Goal: Check status: Check status

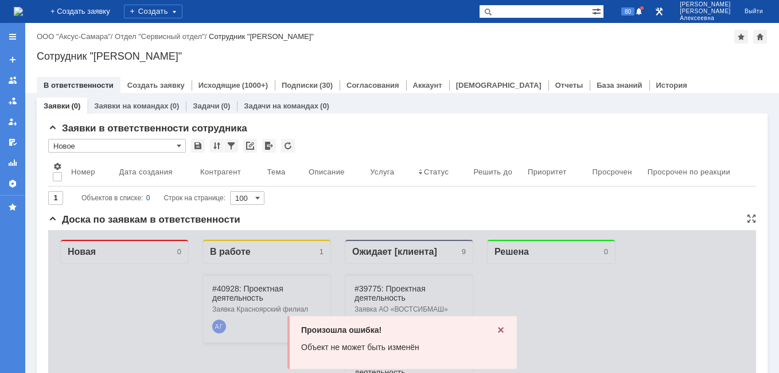
click at [496, 329] on icon at bounding box center [500, 329] width 9 height 9
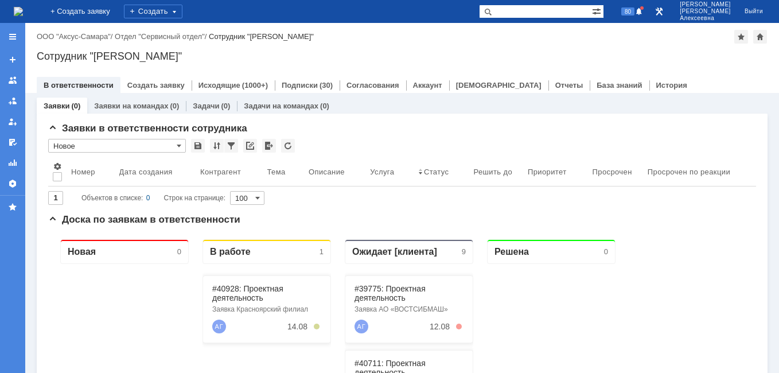
click at [544, 13] on input "text" at bounding box center [535, 12] width 113 height 14
paste input "LYJ01980"
type input "LYJ01980"
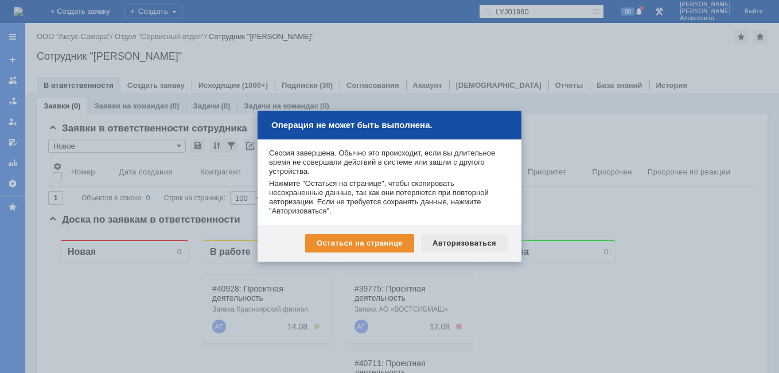
click at [464, 246] on div "Авторизоваться" at bounding box center [464, 243] width 87 height 18
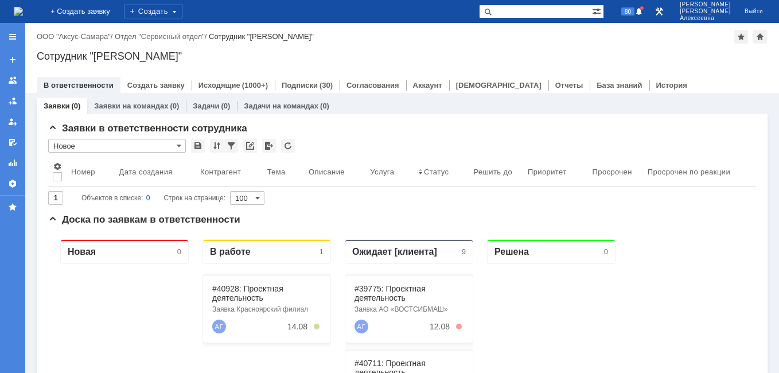
click at [553, 8] on input "text" at bounding box center [535, 12] width 113 height 14
paste input "LYJ01980"
type input "LYJ01980"
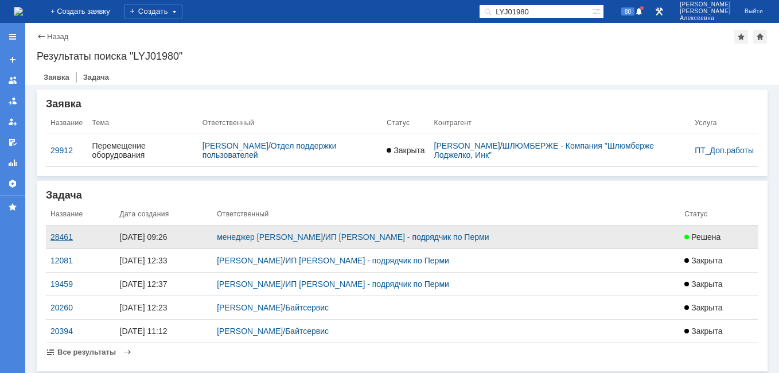
click at [64, 237] on div "28461" at bounding box center [80, 236] width 60 height 9
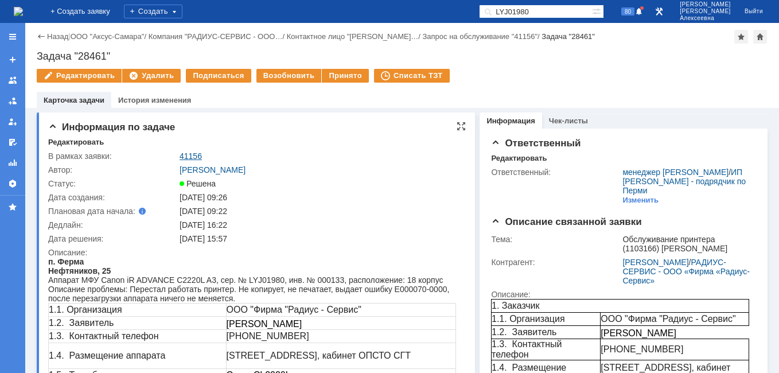
click at [198, 157] on link "41156" at bounding box center [191, 155] width 22 height 9
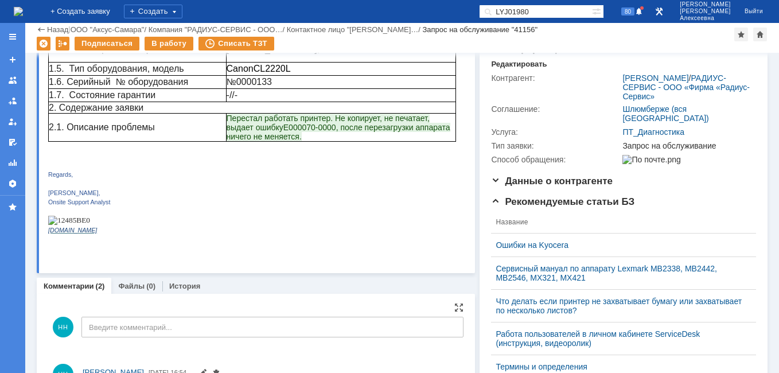
scroll to position [229, 0]
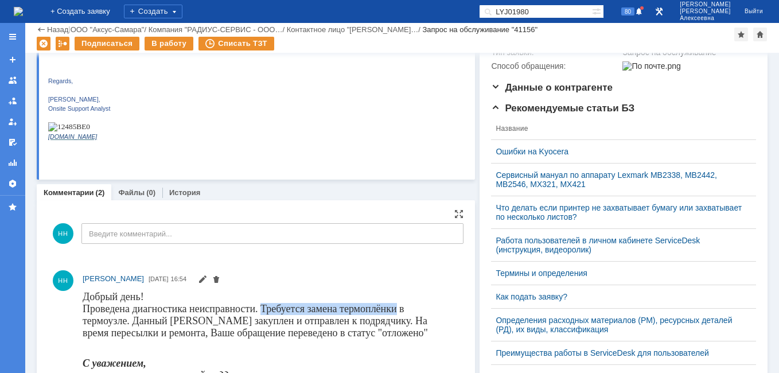
drag, startPoint x: 262, startPoint y: 306, endPoint x: 397, endPoint y: 308, distance: 134.8
click at [397, 308] on font "Проведена диагностика неисправности. Требуется замена термоплёнки в термоузле. …" at bounding box center [255, 320] width 345 height 36
copy font "Требуется замена термоплёнки"
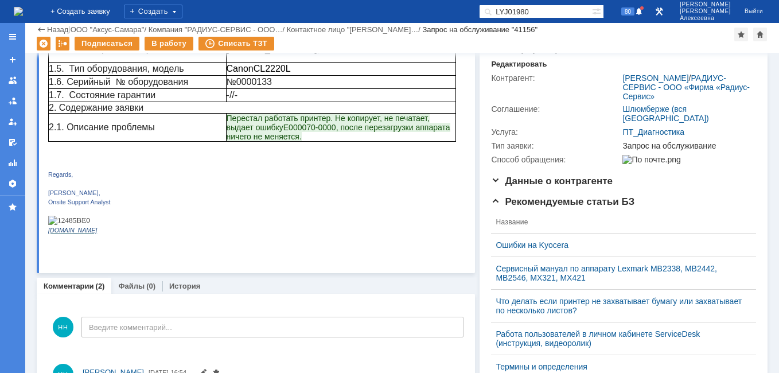
scroll to position [57, 0]
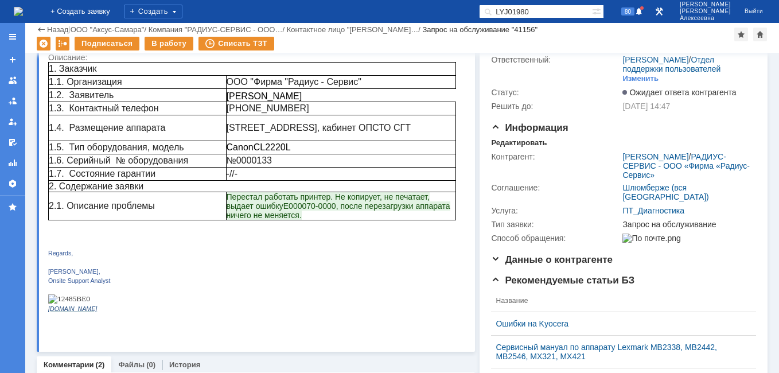
click at [23, 9] on img at bounding box center [18, 11] width 9 height 9
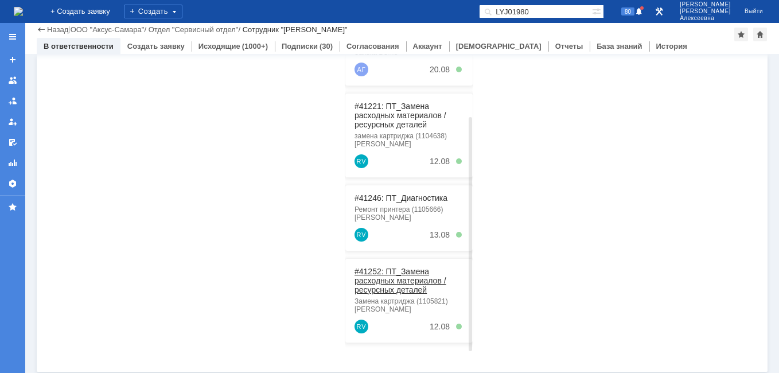
scroll to position [293, 0]
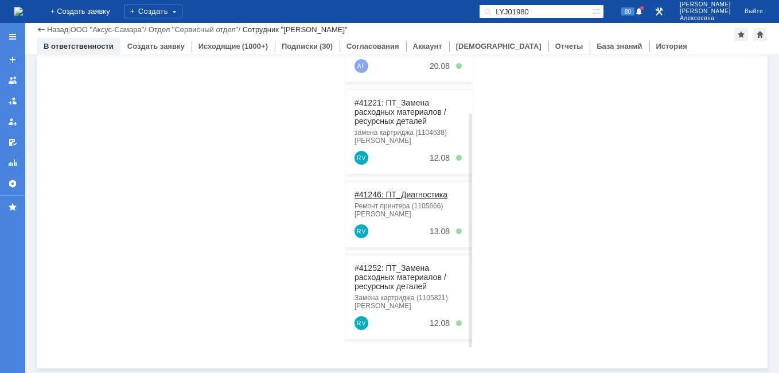
click at [383, 195] on link "#41246: ПТ_Диагностика" at bounding box center [400, 194] width 93 height 9
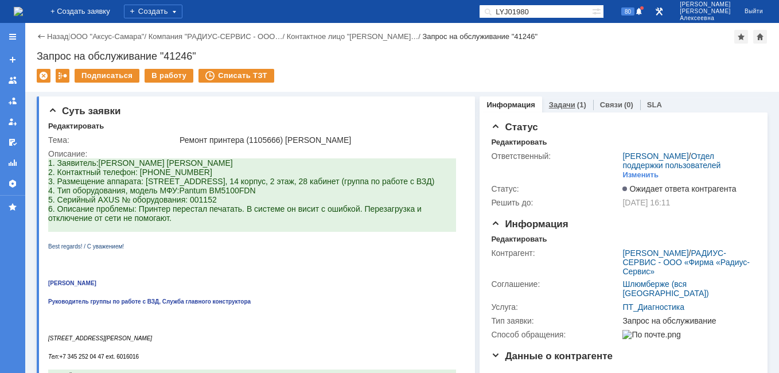
click at [563, 103] on link "Задачи" at bounding box center [562, 104] width 26 height 9
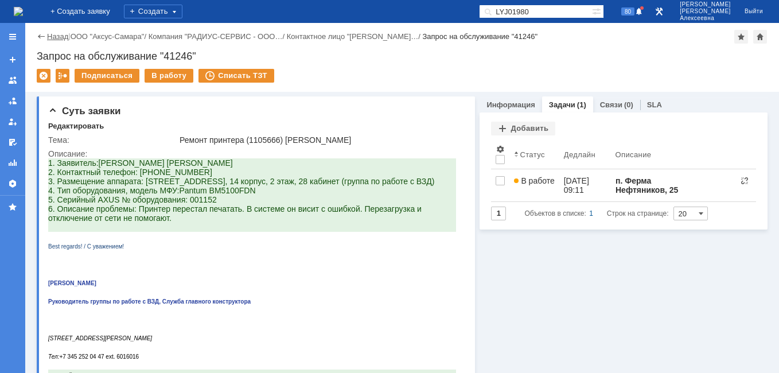
click at [52, 36] on link "Назад" at bounding box center [57, 36] width 21 height 9
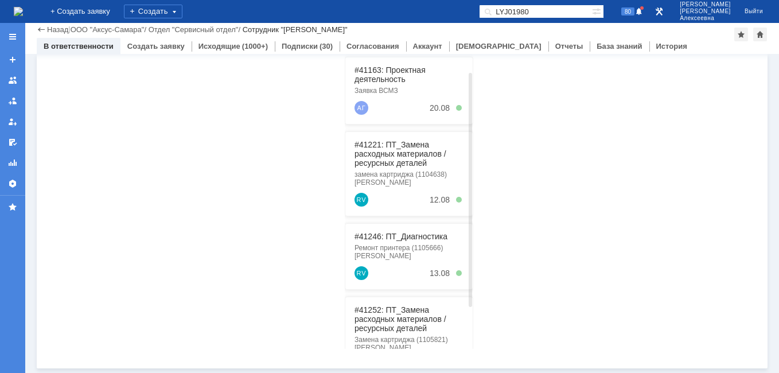
scroll to position [316, 0]
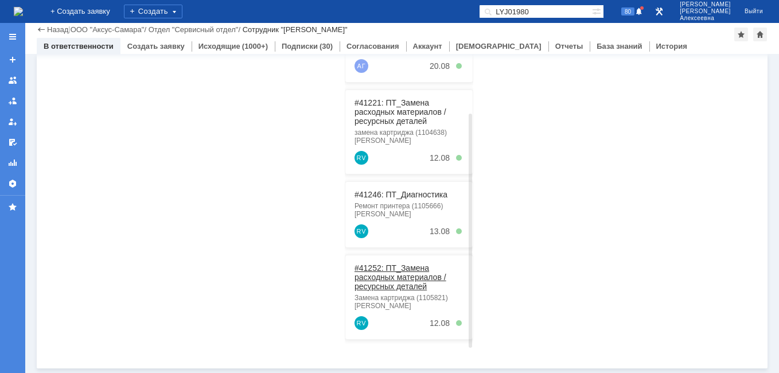
click at [387, 268] on link "#41252: ПТ_Замена расходных материалов / ресурсных деталей" at bounding box center [400, 277] width 92 height 28
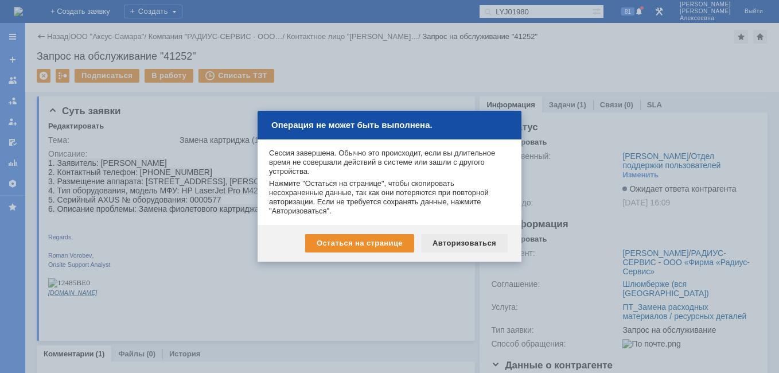
click at [470, 241] on div "Авторизоваться" at bounding box center [464, 243] width 87 height 18
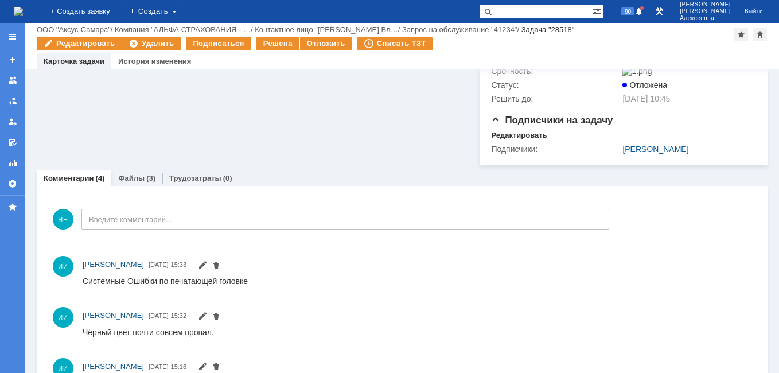
scroll to position [172, 0]
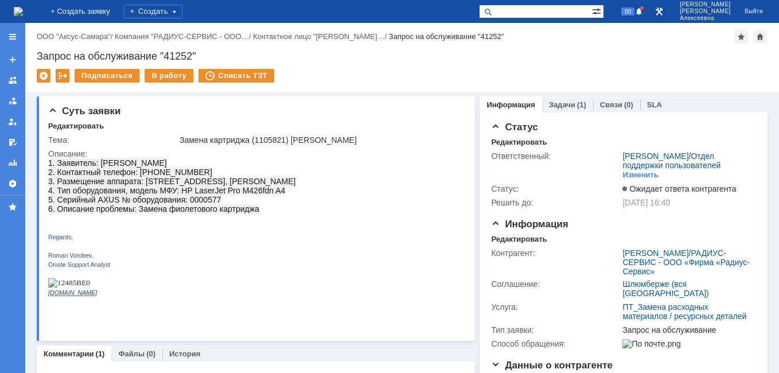
click at [23, 7] on img at bounding box center [18, 11] width 9 height 9
